Goal: Task Accomplishment & Management: Manage account settings

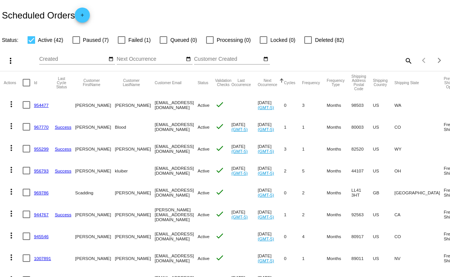
click at [404, 61] on mat-icon "search" at bounding box center [408, 61] width 9 height 12
click at [402, 61] on input "Search" at bounding box center [357, 59] width 112 height 6
paste input "nileriverdiva@aol.com"
type input "nileriverdiva@aol.com"
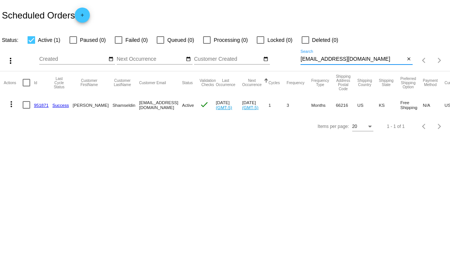
click at [26, 105] on div at bounding box center [27, 105] width 8 height 8
click at [26, 109] on input "checkbox" at bounding box center [26, 109] width 0 height 0
checkbox input "true"
click at [12, 106] on mat-icon "more_vert" at bounding box center [11, 104] width 9 height 9
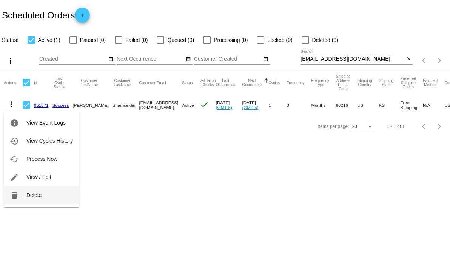
click at [46, 197] on button "delete Delete" at bounding box center [41, 195] width 75 height 18
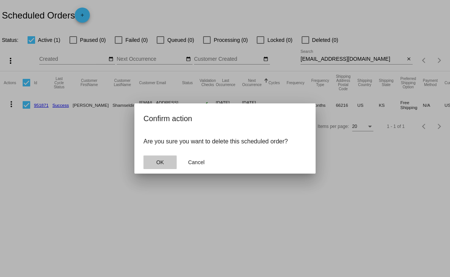
click at [163, 162] on span "OK" at bounding box center [160, 162] width 8 height 6
